Goal: Information Seeking & Learning: Learn about a topic

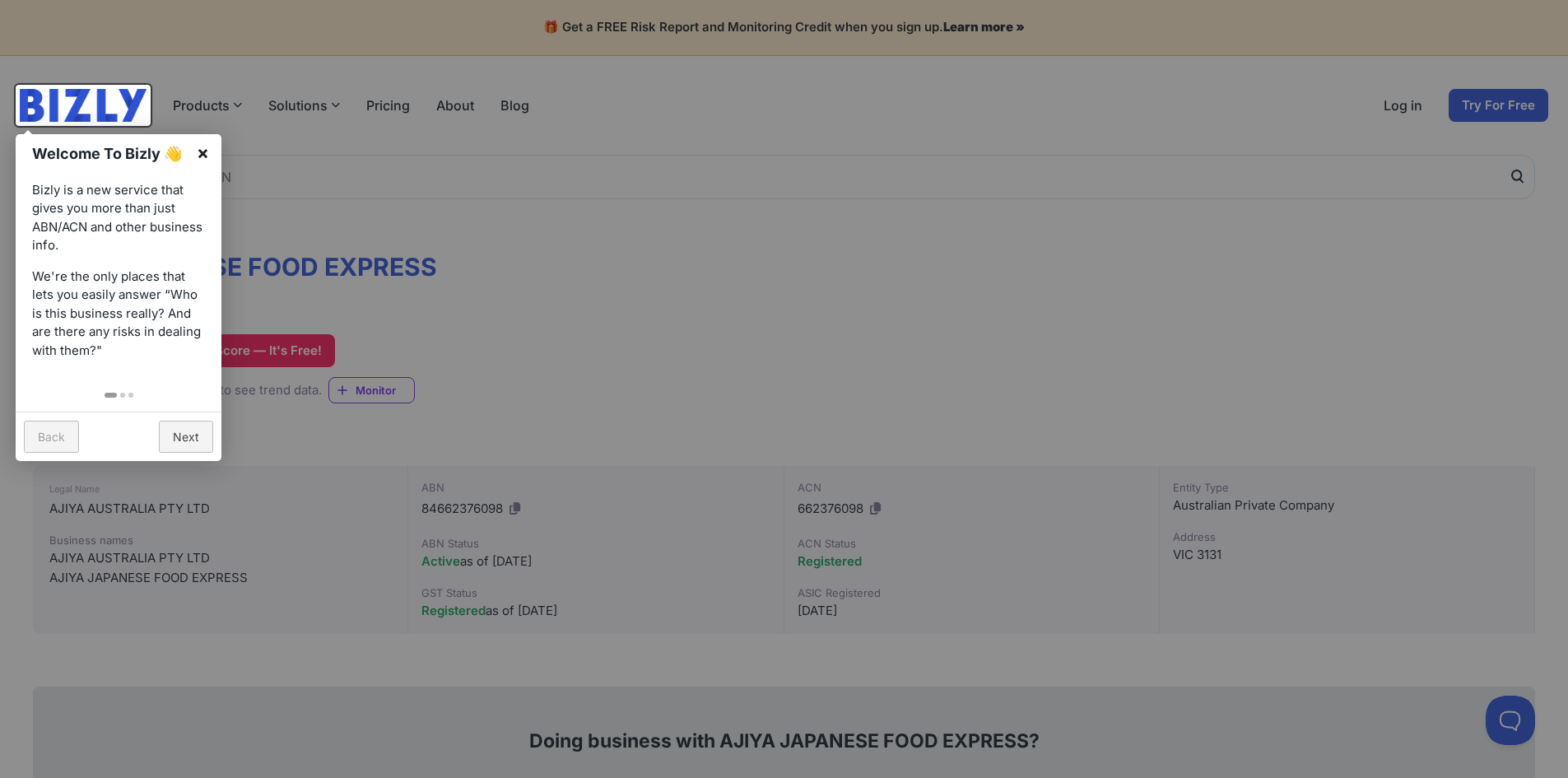
click at [209, 155] on link "×" at bounding box center [203, 153] width 37 height 37
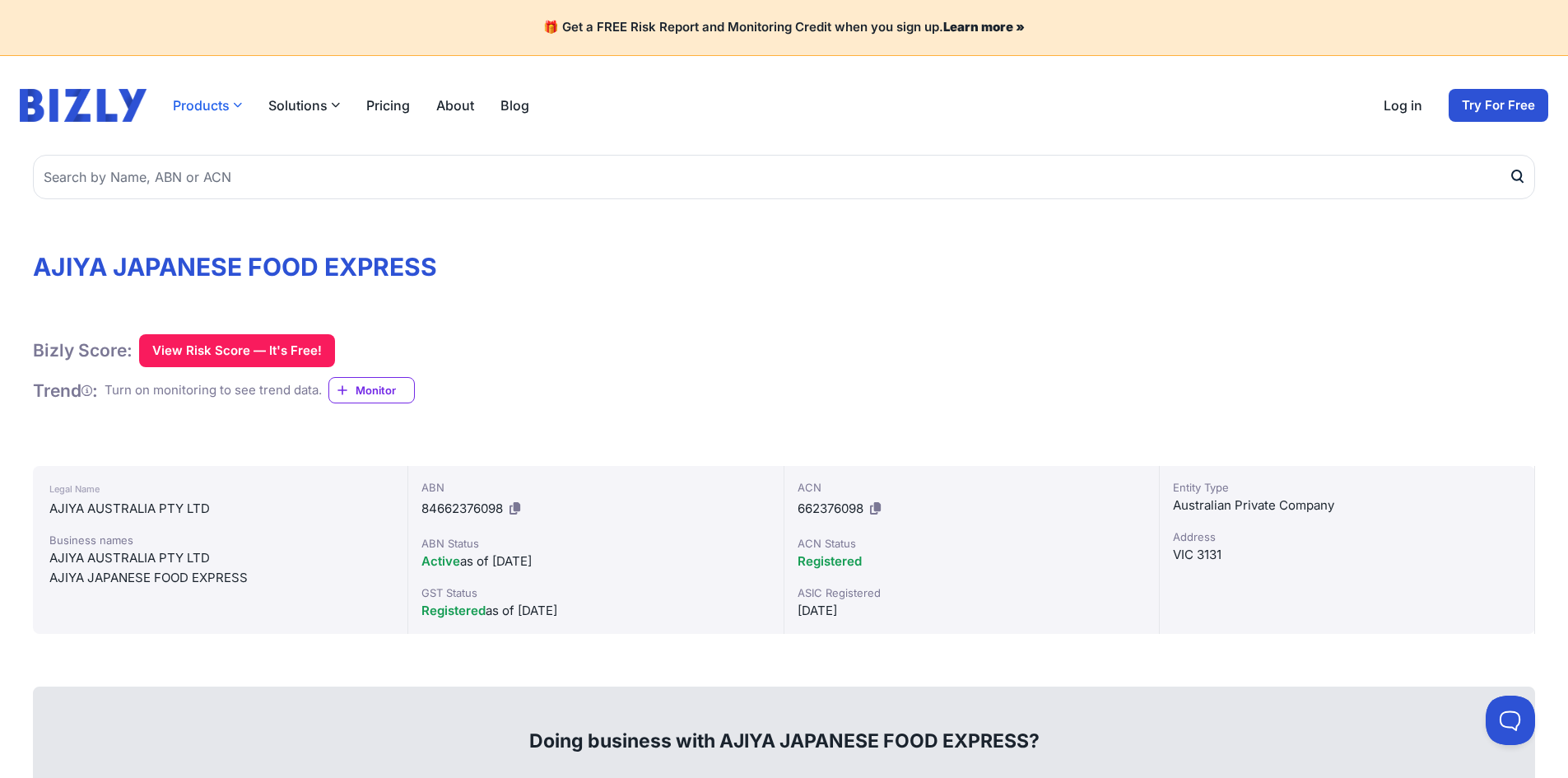
click at [231, 103] on button "Products" at bounding box center [207, 105] width 69 height 20
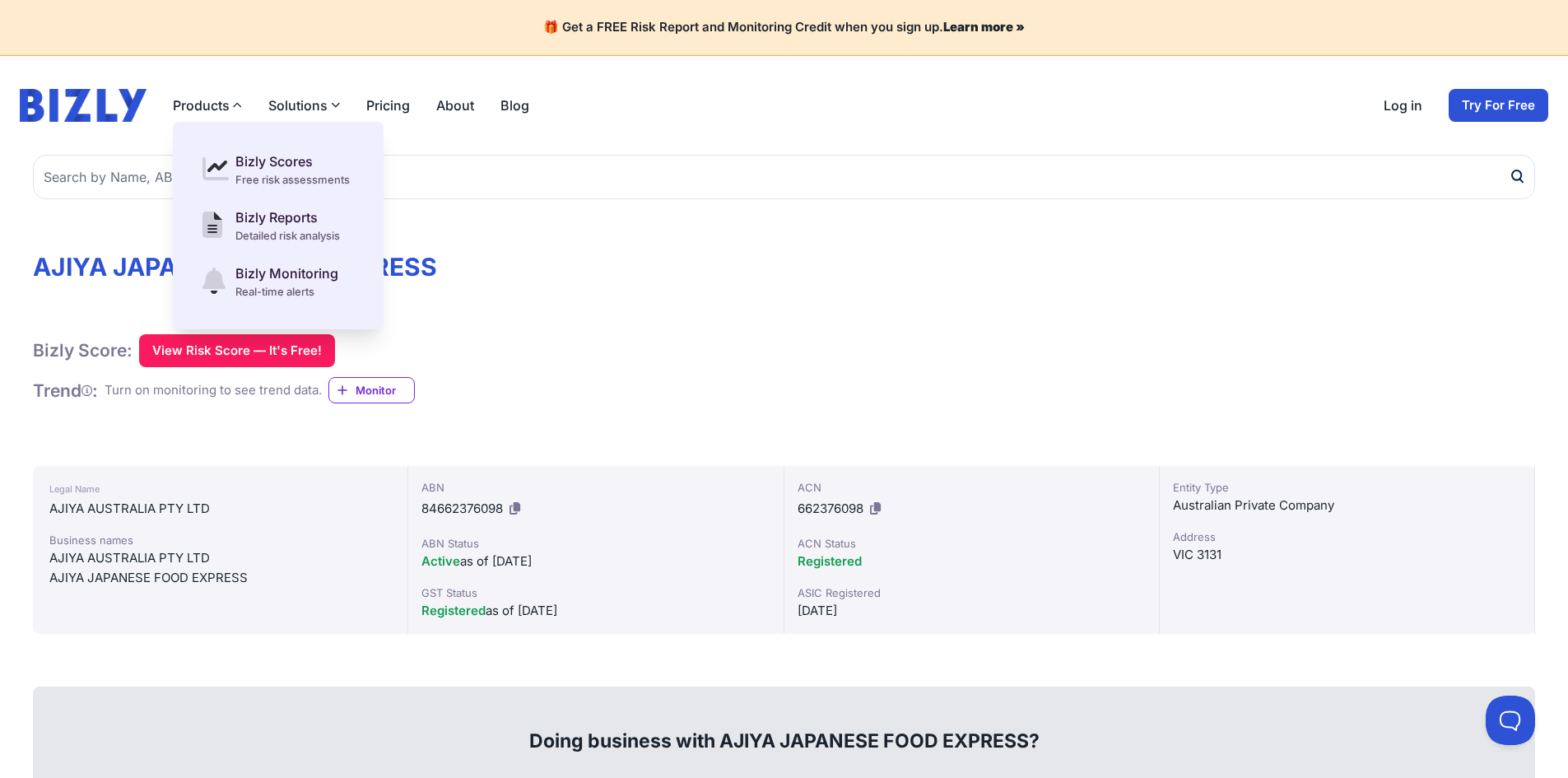
click at [305, 105] on button "Solutions" at bounding box center [304, 105] width 72 height 20
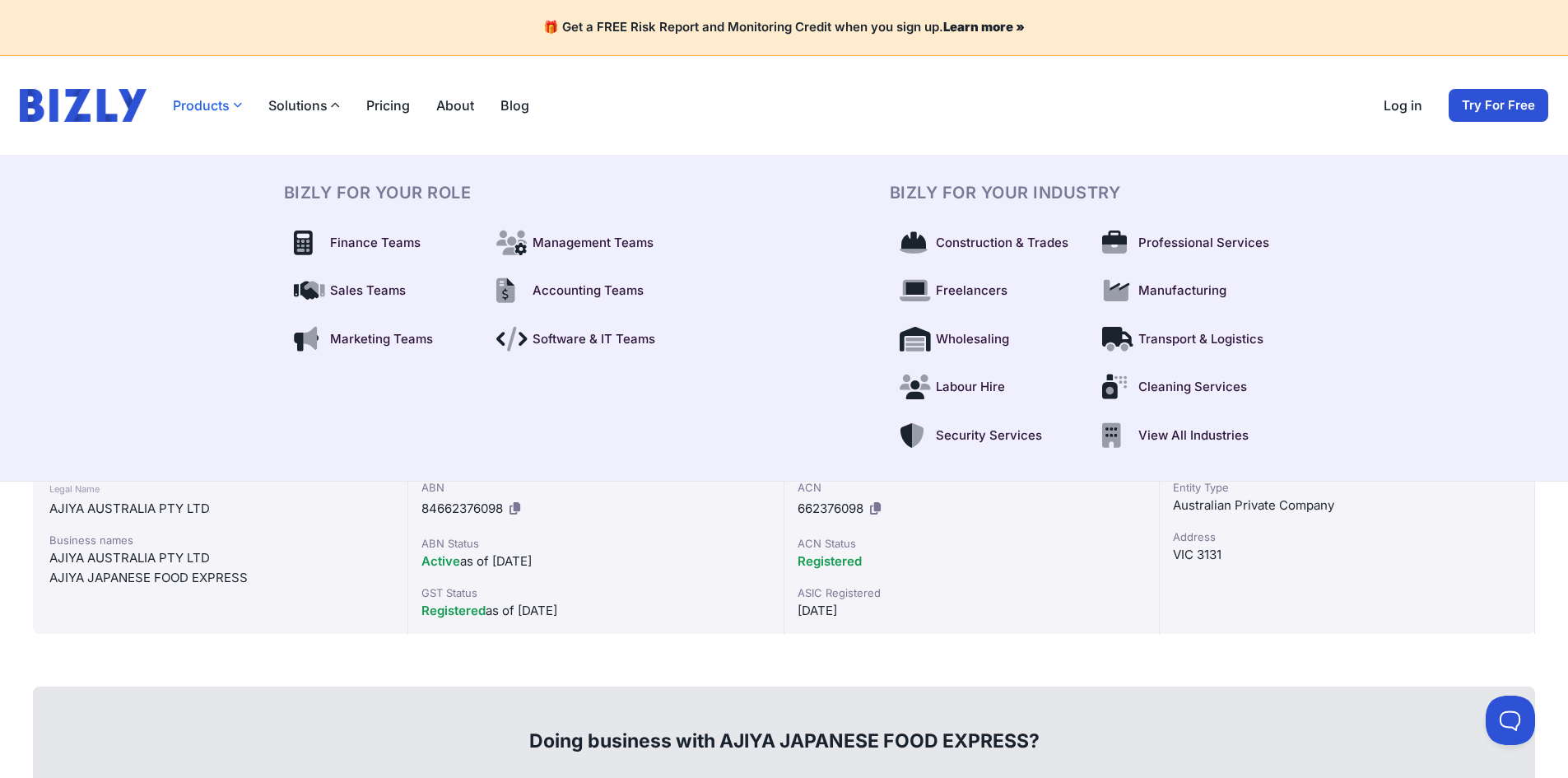
click at [216, 103] on button "Products" at bounding box center [207, 105] width 69 height 20
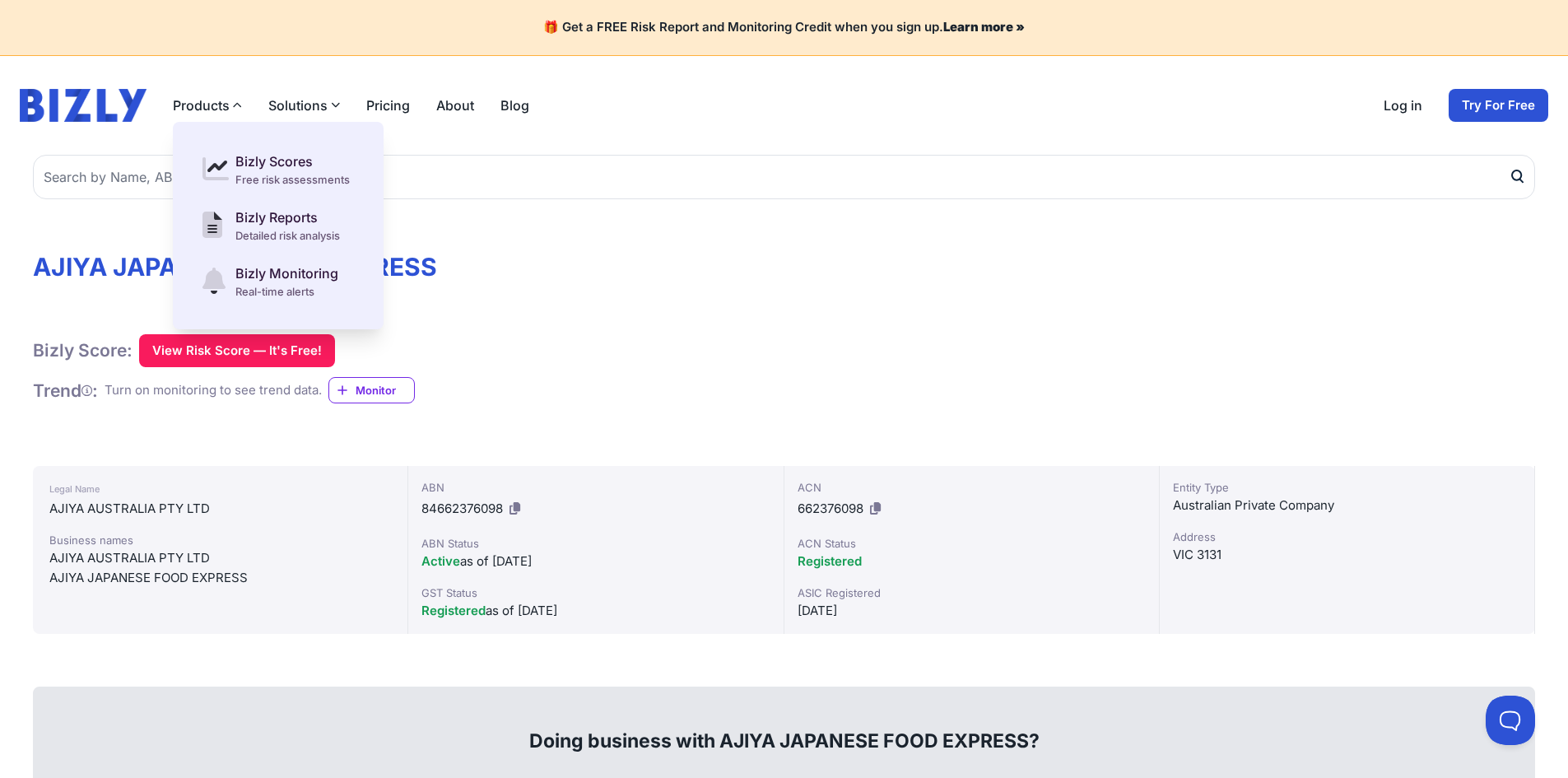
click at [311, 110] on button "Solutions" at bounding box center [304, 105] width 72 height 20
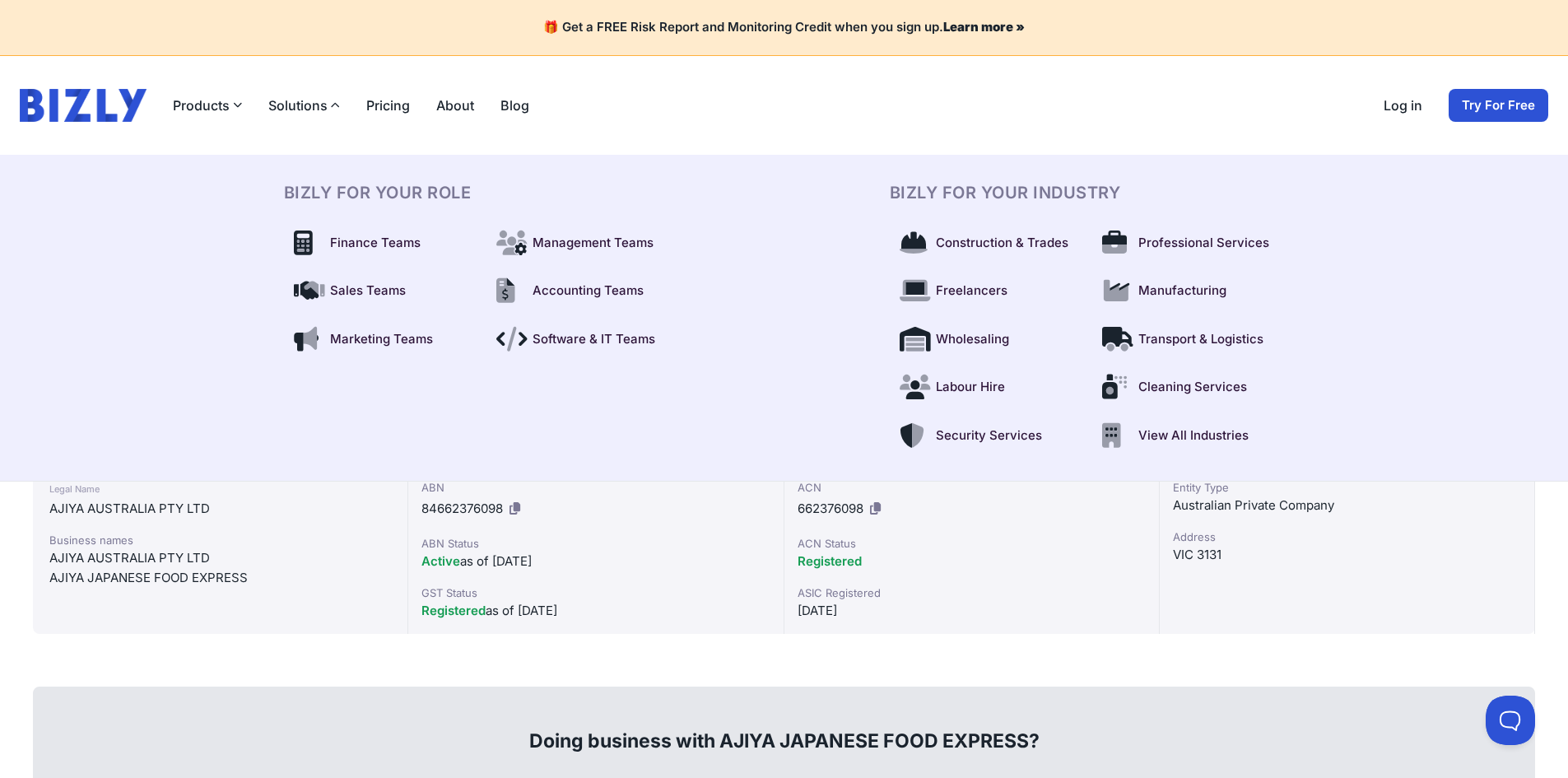
click at [317, 107] on button "Solutions" at bounding box center [304, 105] width 72 height 20
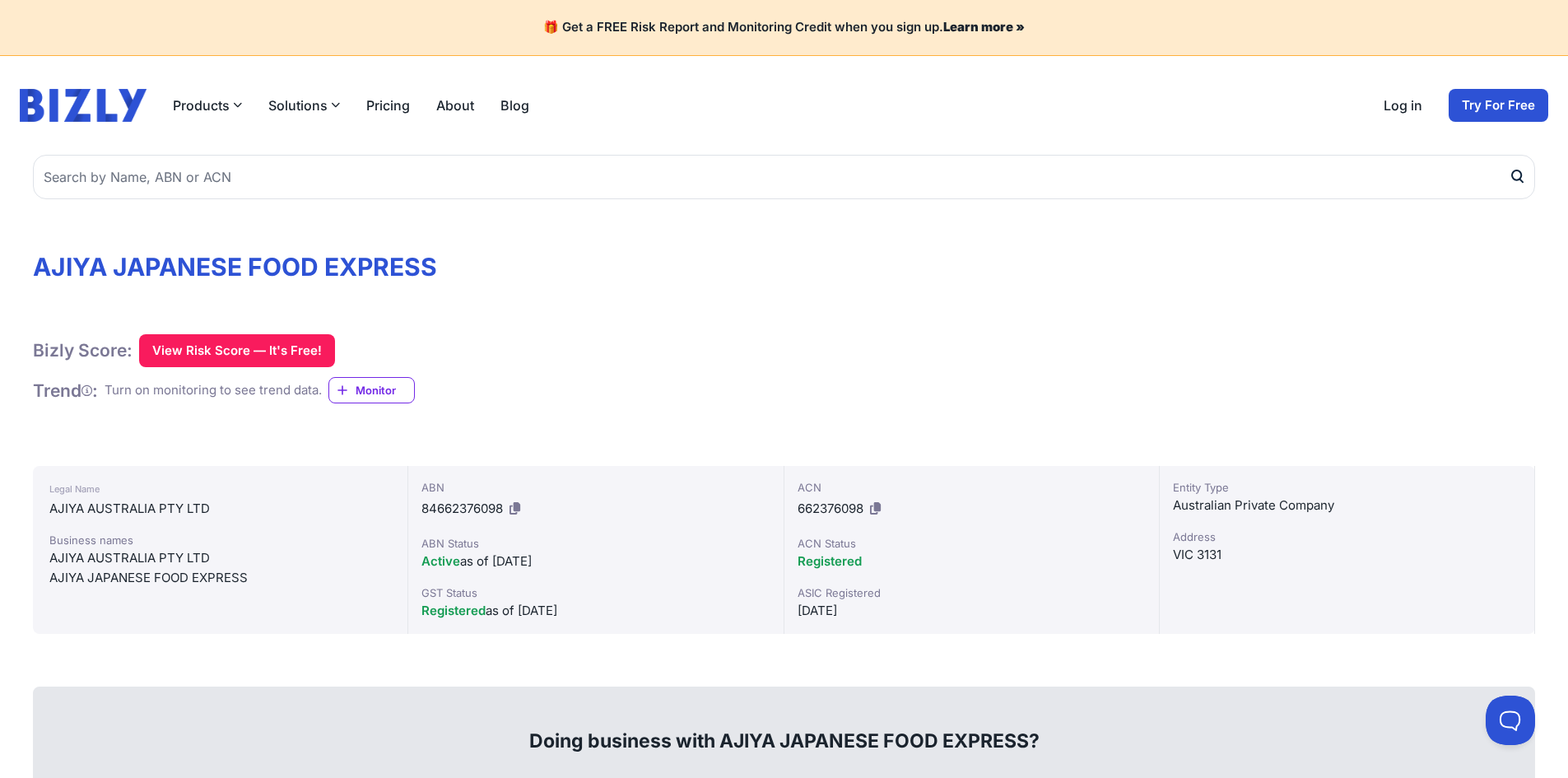
click at [387, 109] on link "Pricing" at bounding box center [388, 105] width 44 height 20
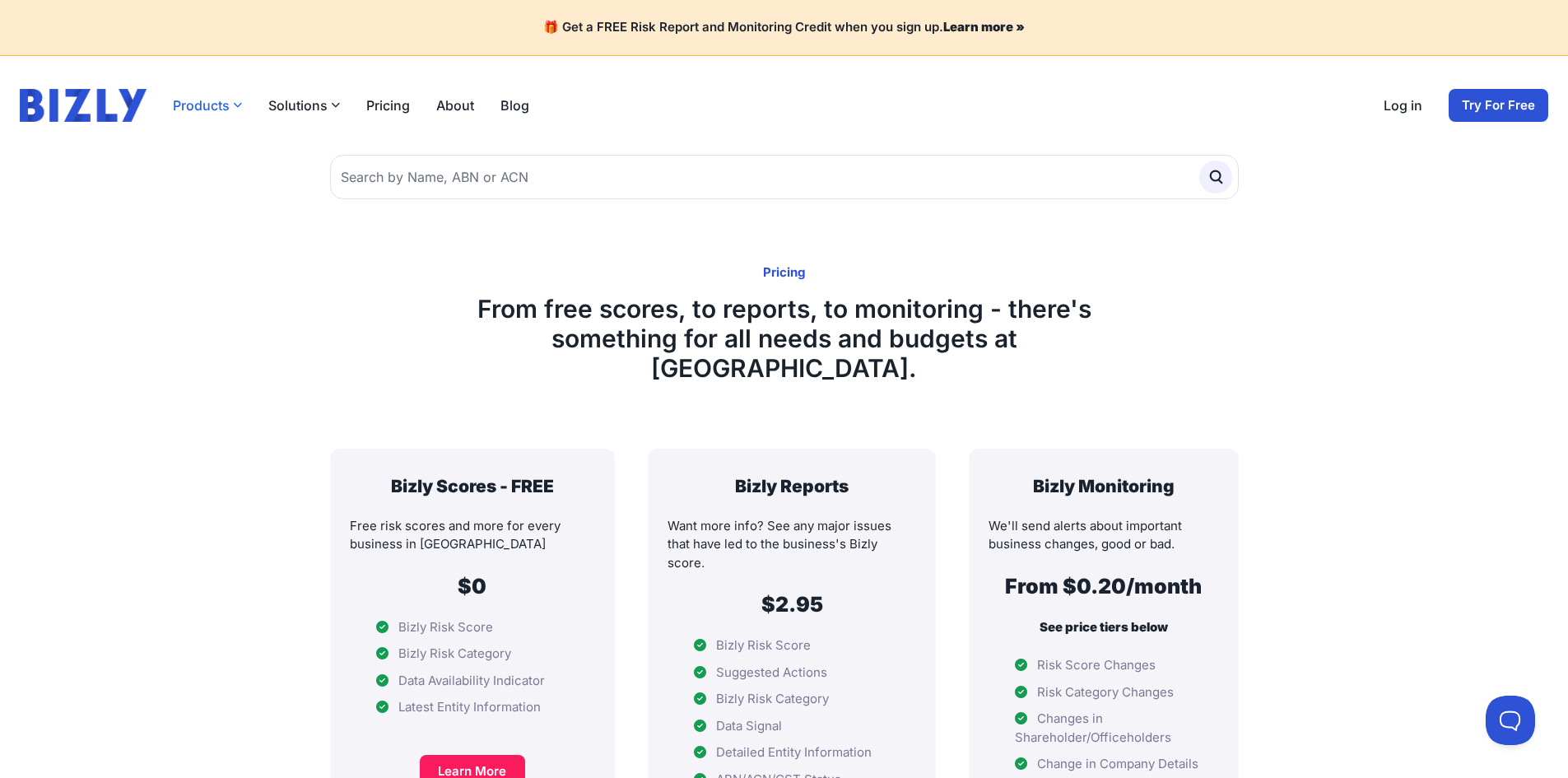
click at [210, 102] on button "Products" at bounding box center [207, 105] width 69 height 20
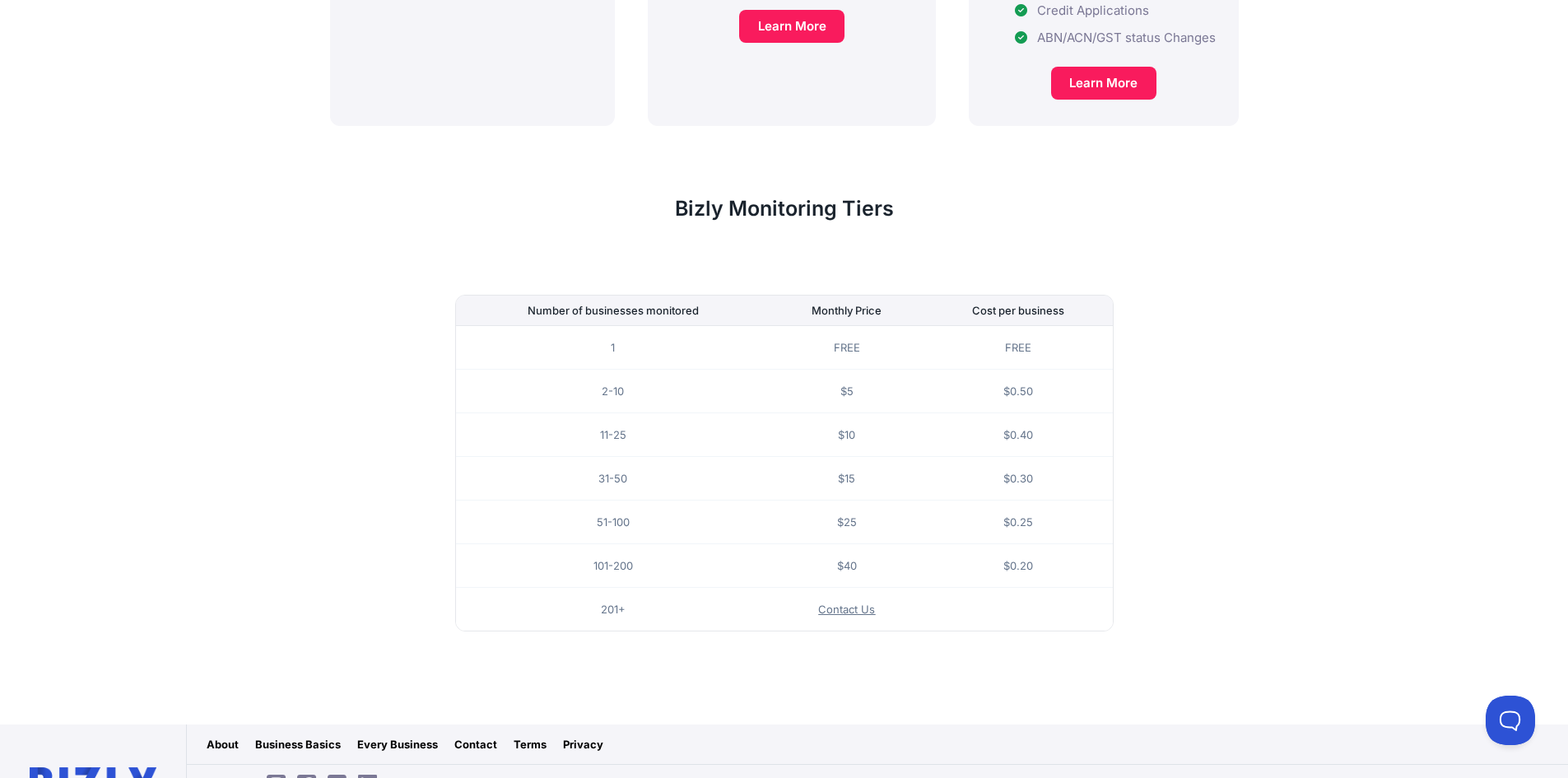
scroll to position [941, 0]
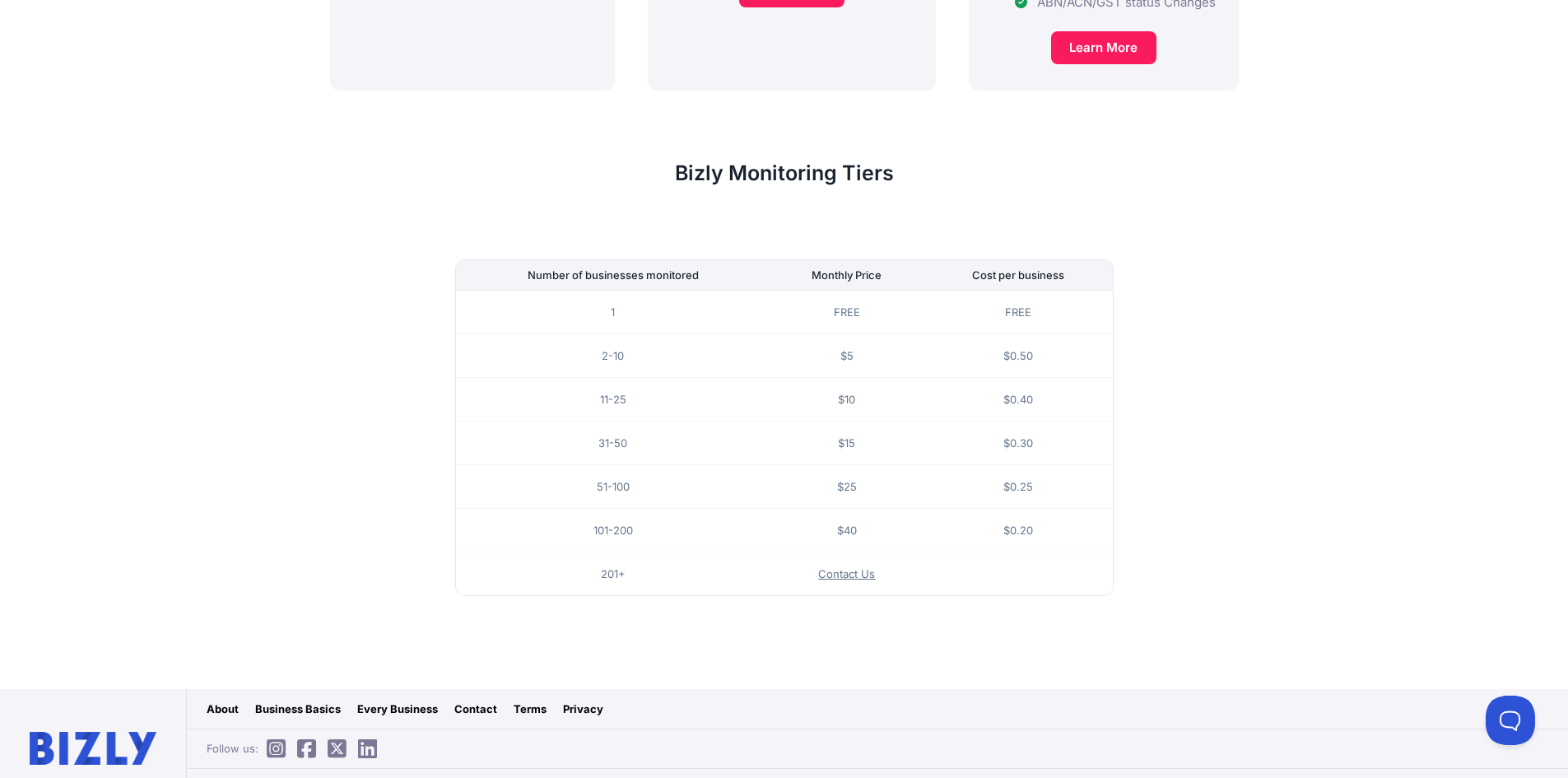
click at [220, 700] on link "About" at bounding box center [223, 708] width 32 height 16
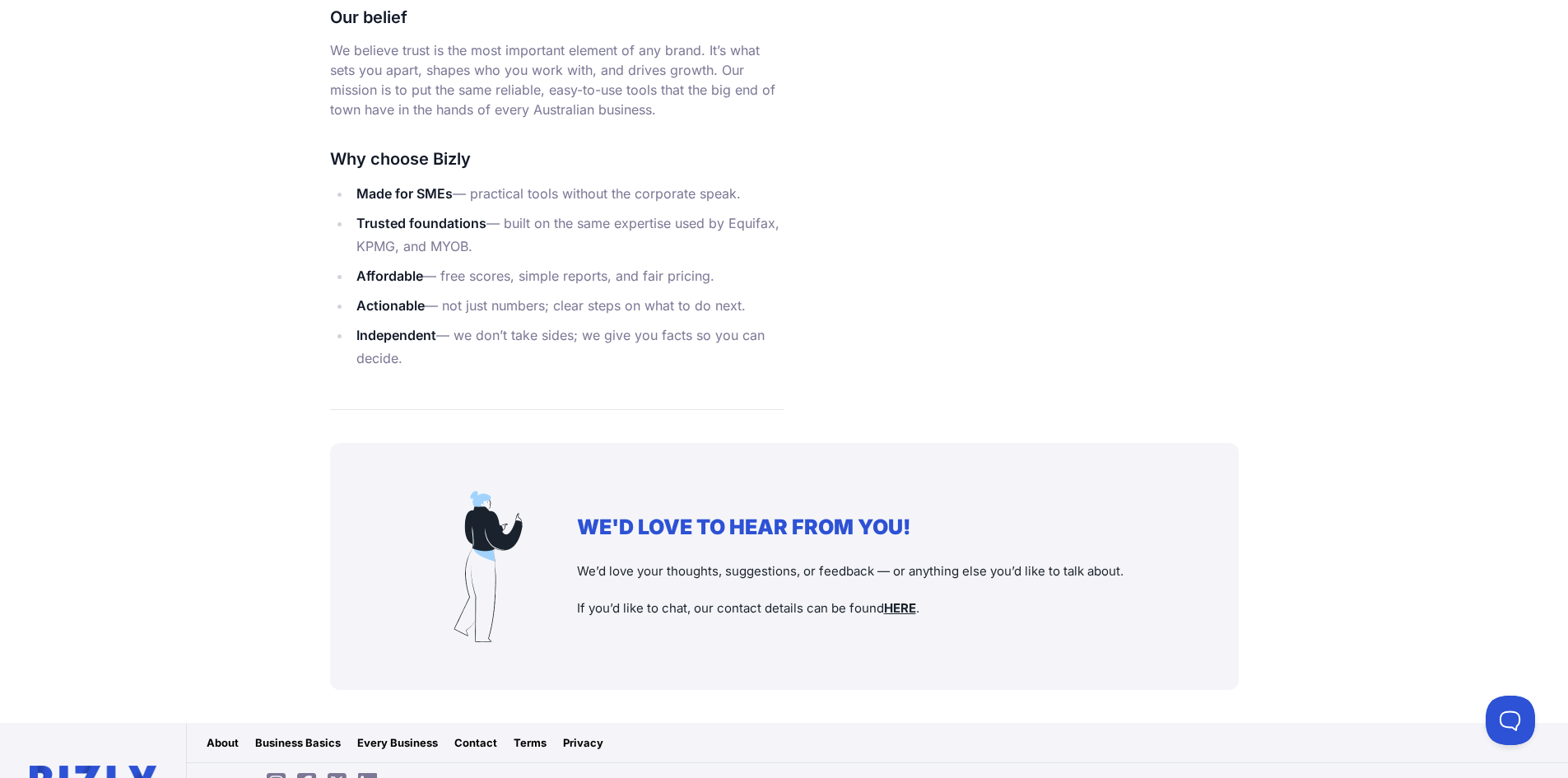
scroll to position [1477, 0]
